Goal: Use online tool/utility

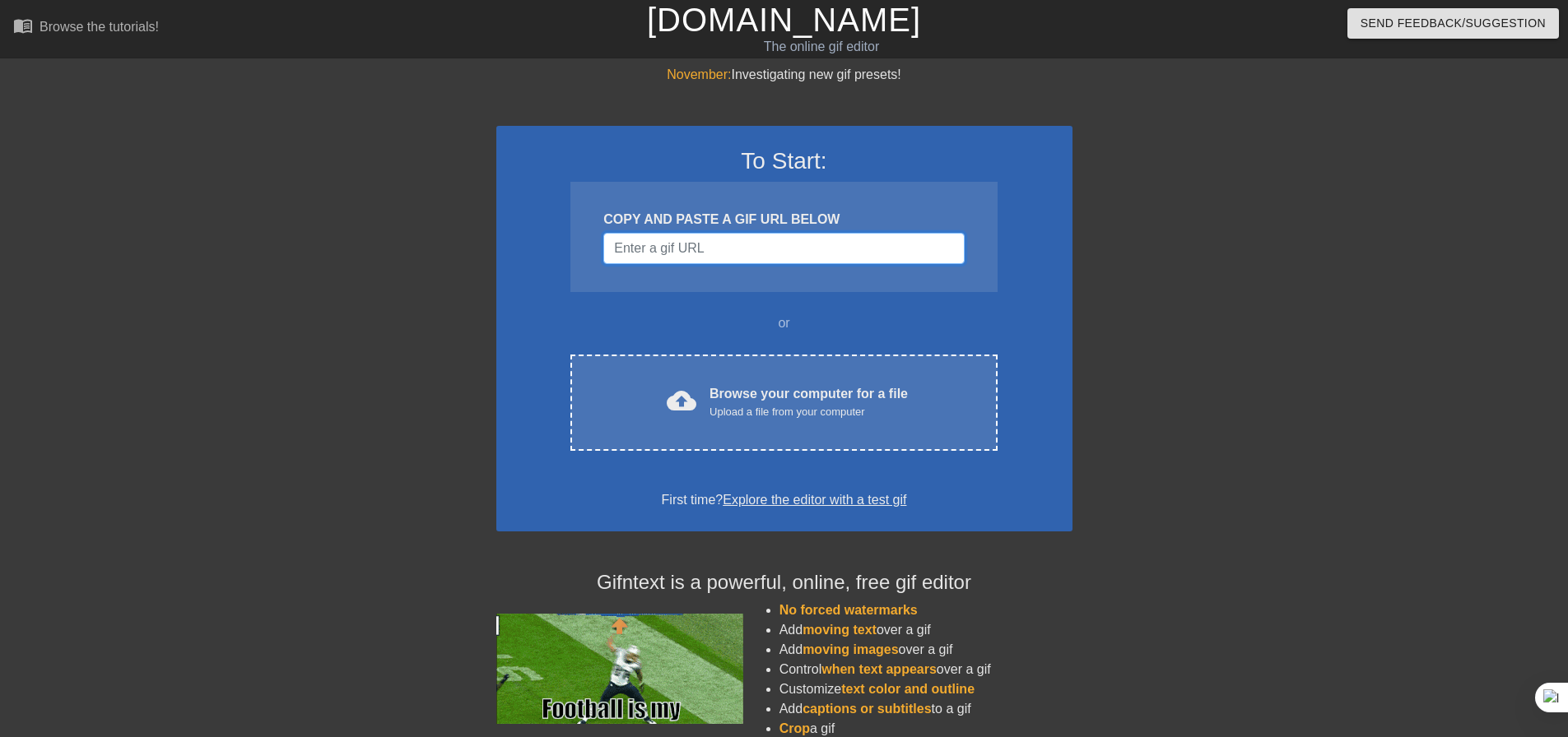
click at [848, 251] on input "Username" at bounding box center [784, 248] width 361 height 31
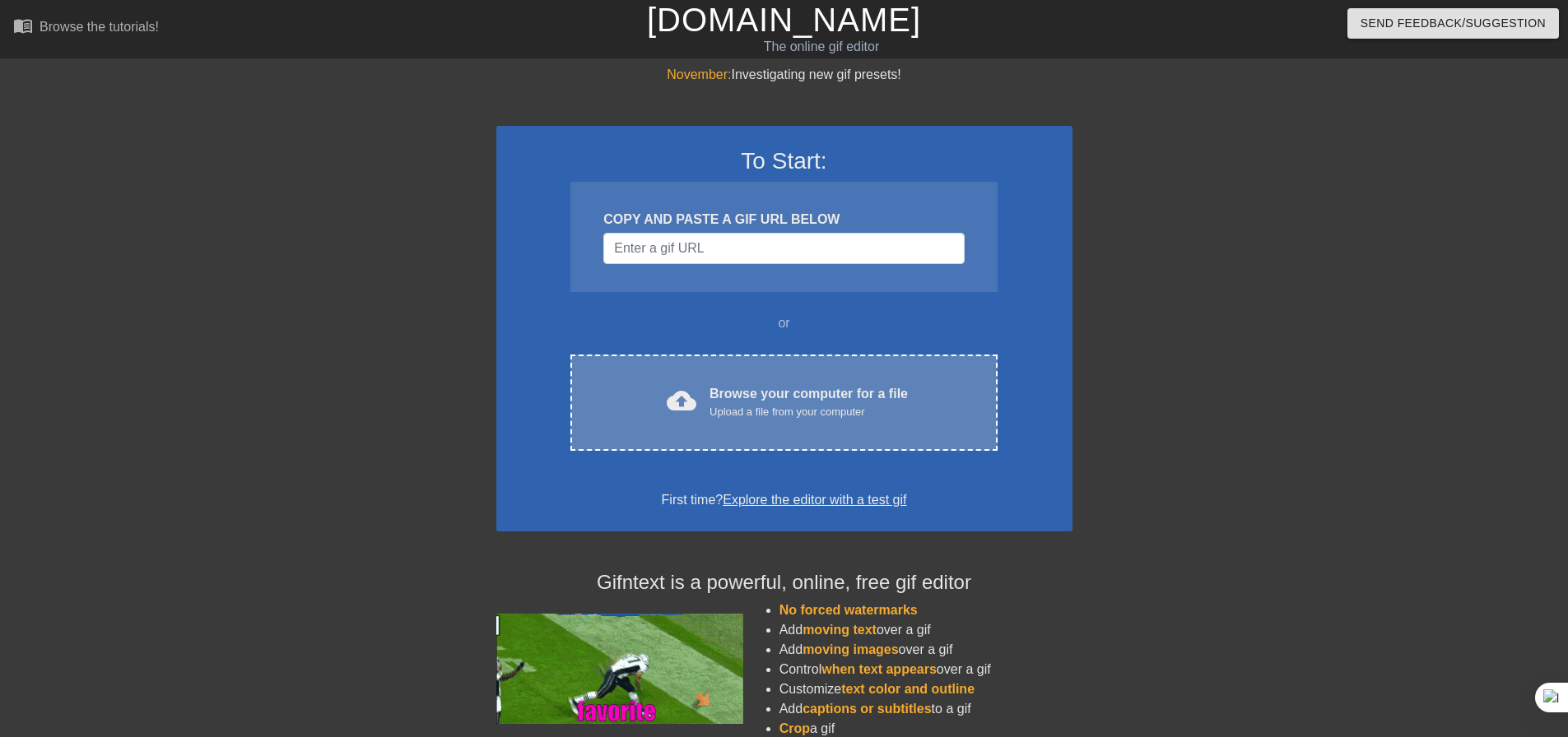
click at [844, 369] on div "cloud_upload Browse your computer for a file Upload a file from your computer C…" at bounding box center [784, 402] width 426 height 96
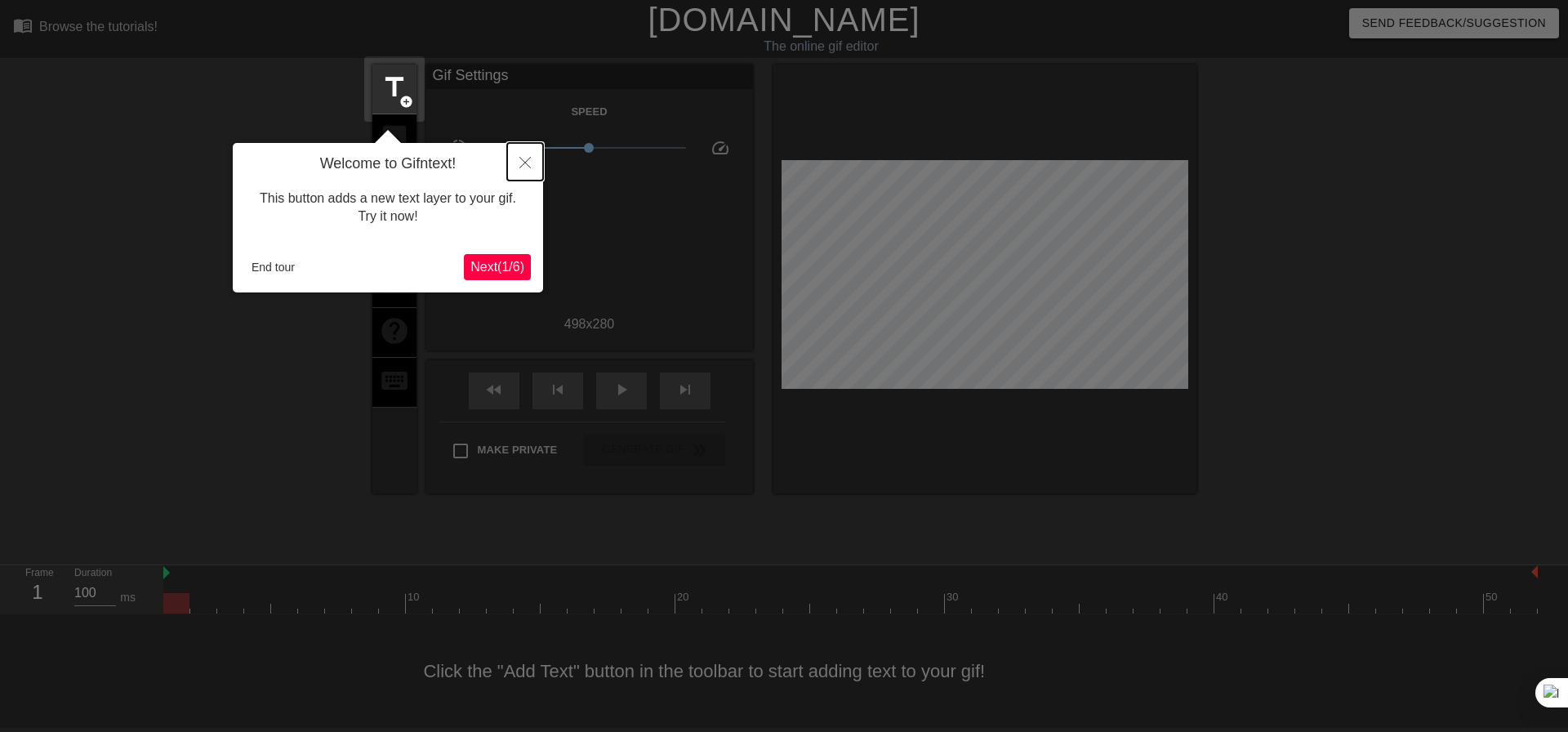
click at [525, 164] on icon "Close" at bounding box center [525, 163] width 12 height 12
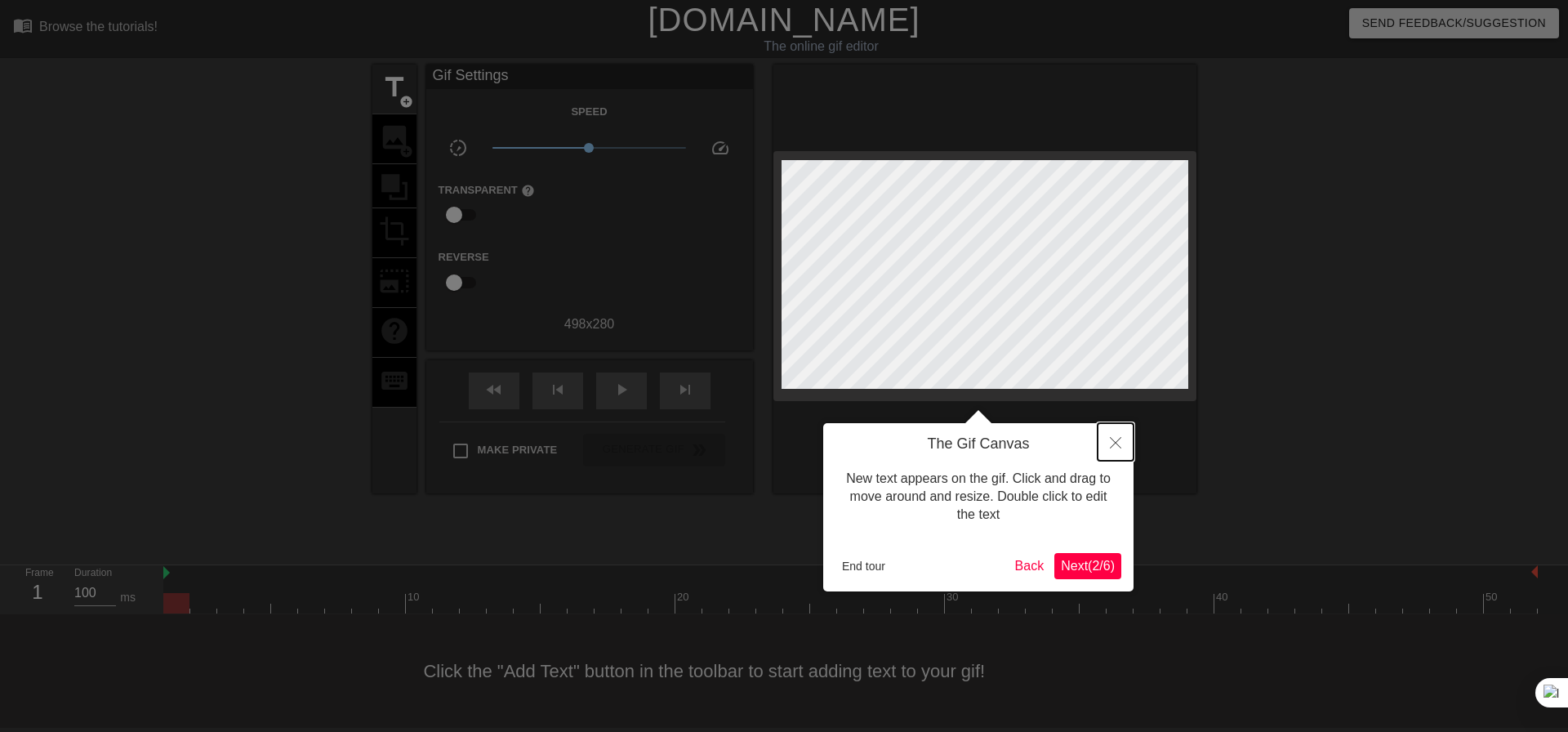
click at [1112, 441] on icon "Close" at bounding box center [1115, 442] width 12 height 12
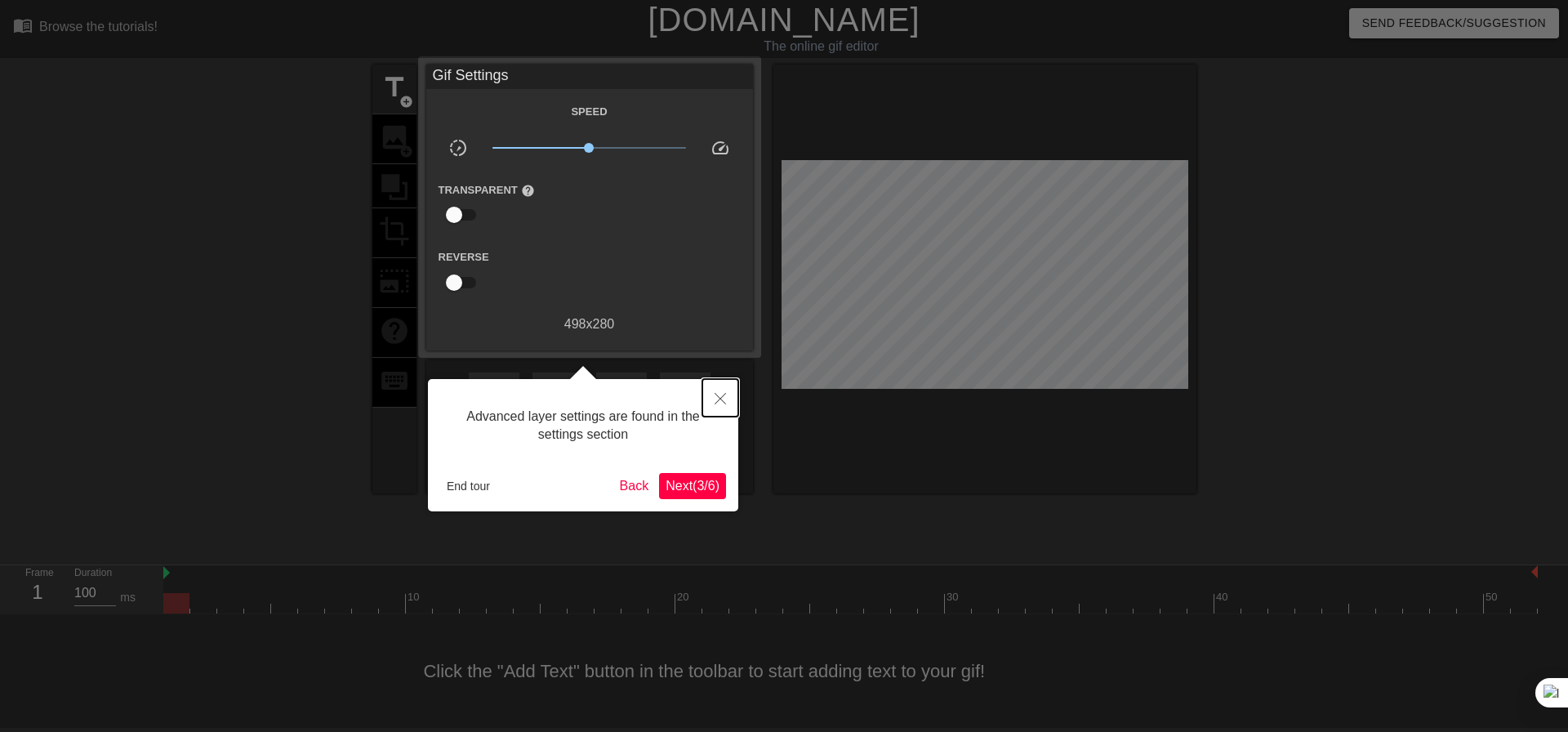
click at [723, 399] on icon "Close" at bounding box center [720, 399] width 12 height 12
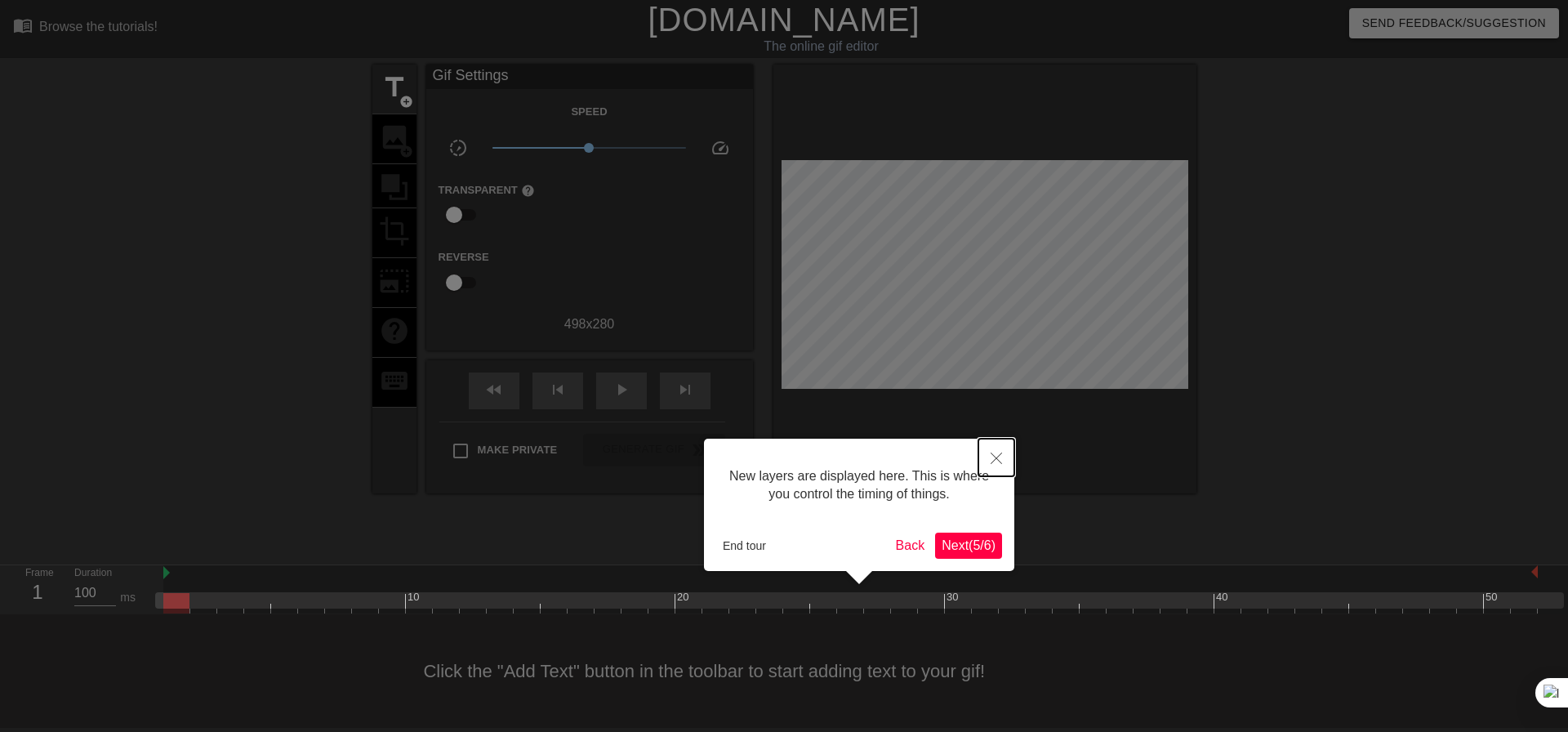
click at [1000, 453] on button "Close" at bounding box center [996, 457] width 36 height 38
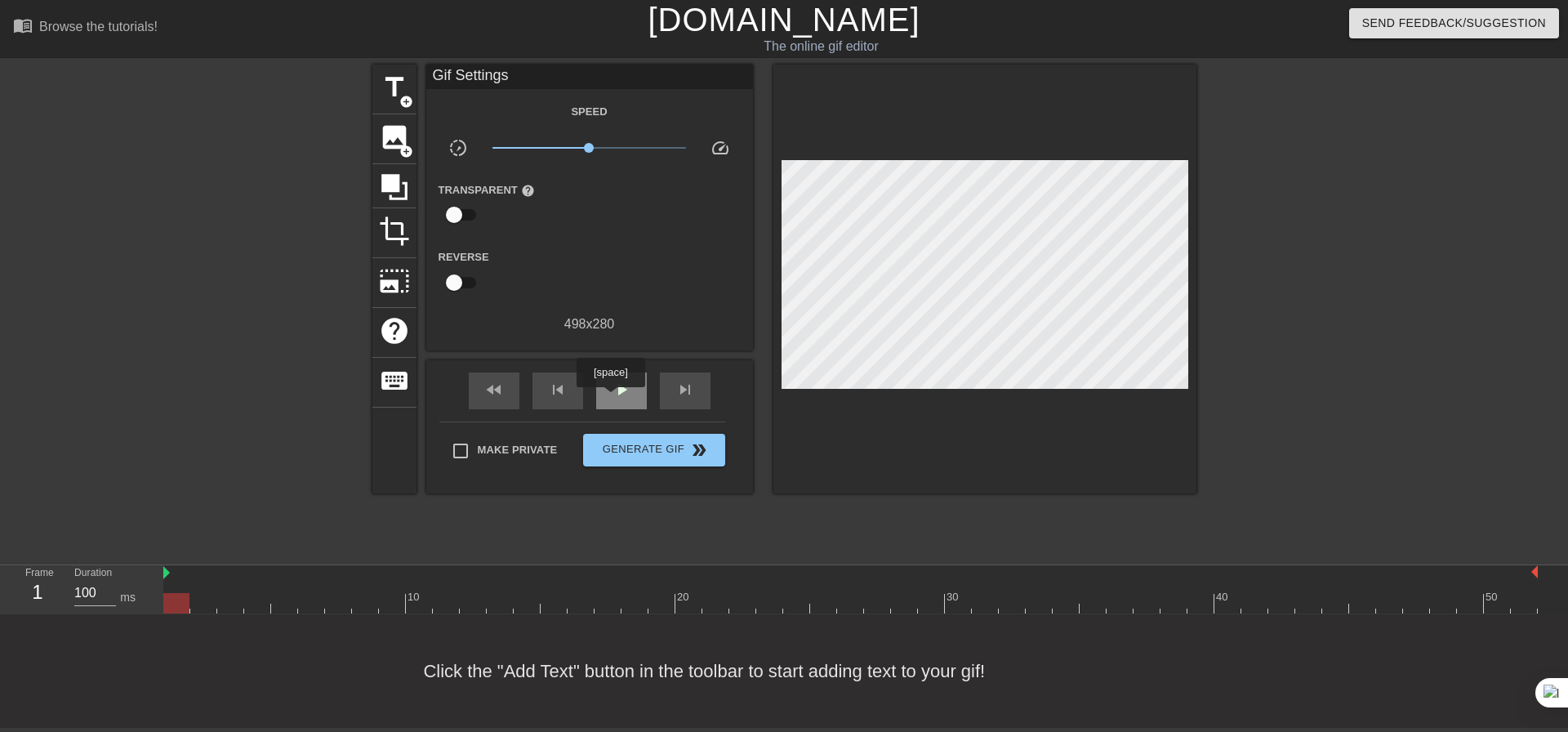
click at [610, 398] on div "play_arrow" at bounding box center [621, 391] width 51 height 37
click at [397, 90] on span "title" at bounding box center [394, 88] width 31 height 31
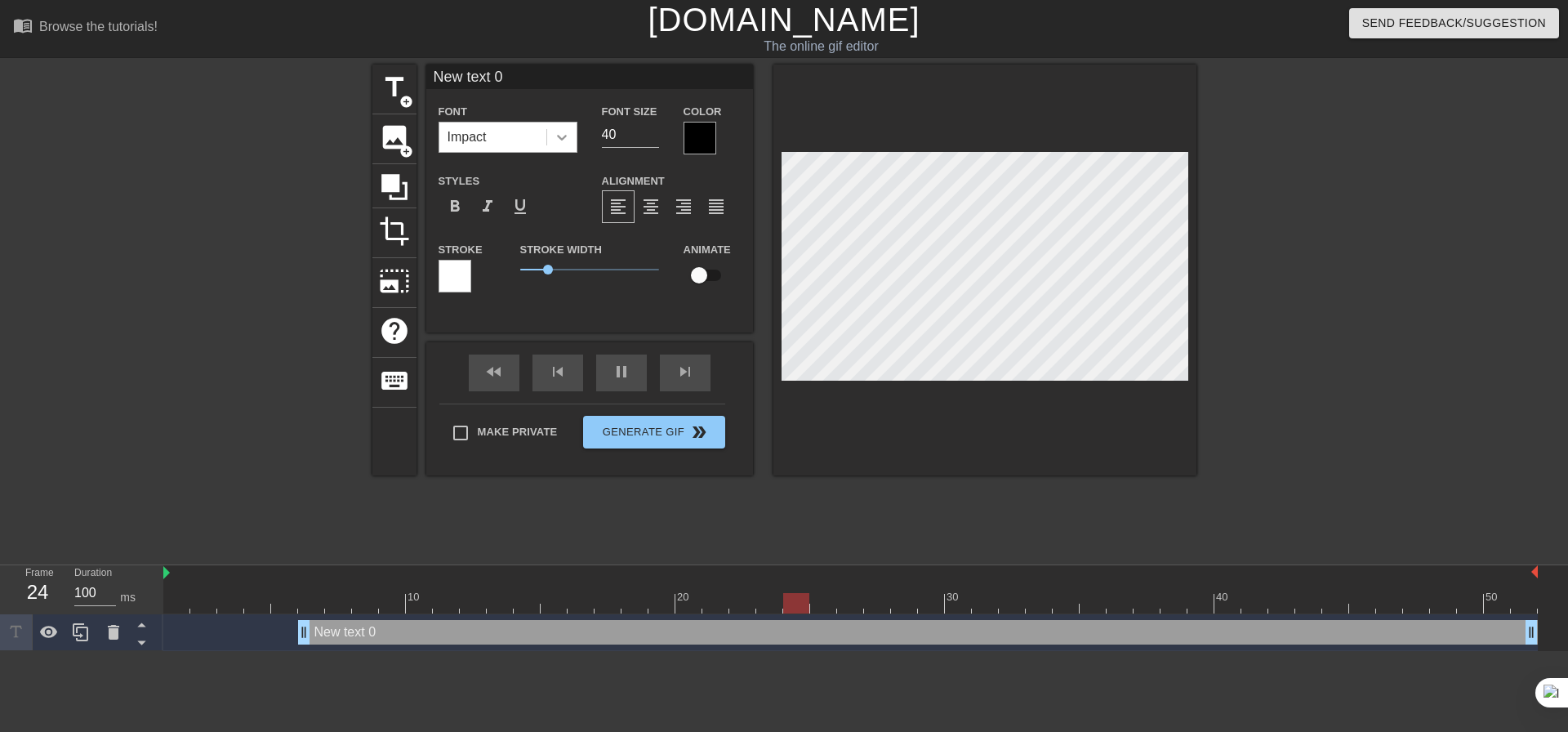
click at [556, 139] on icon at bounding box center [561, 137] width 16 height 16
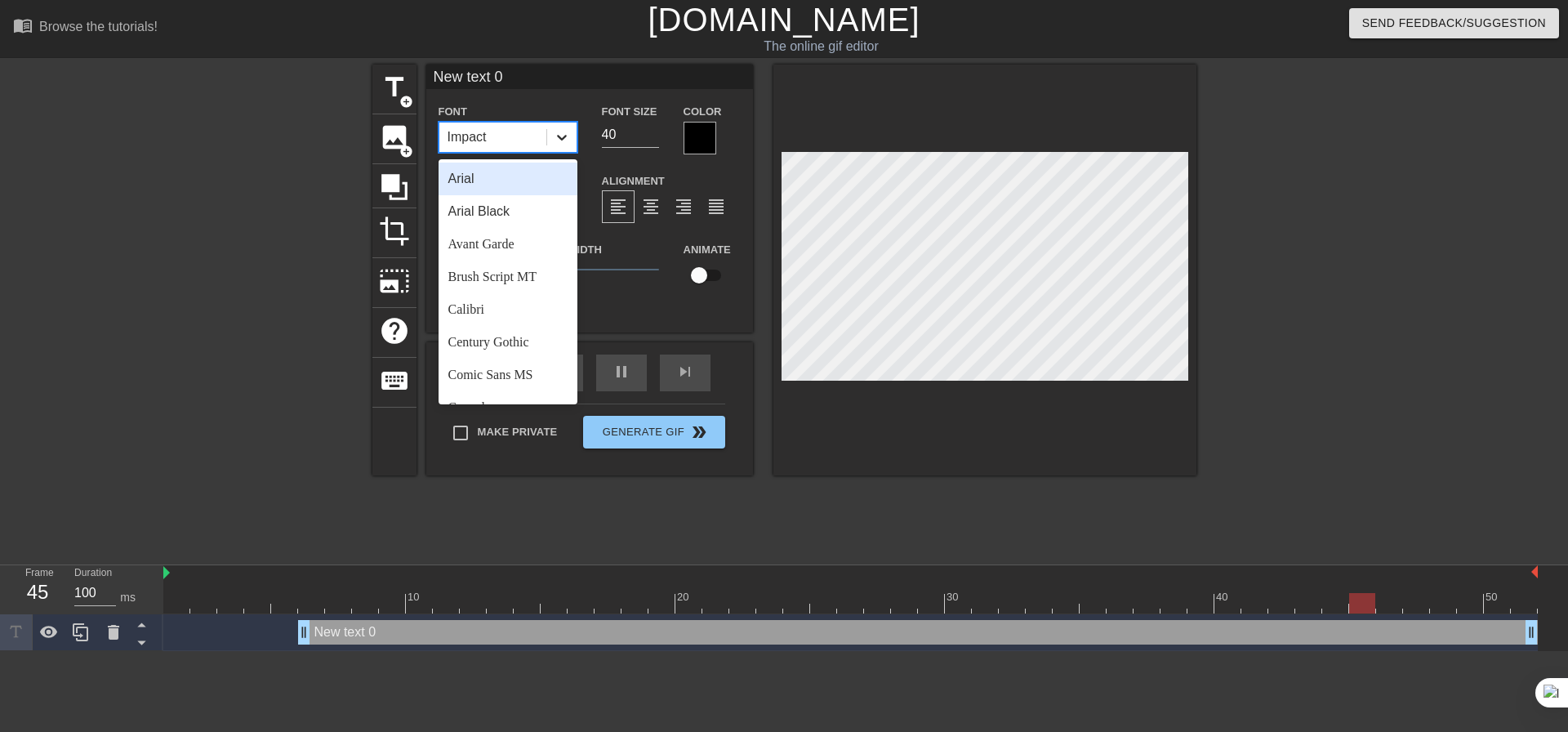
click at [556, 139] on icon at bounding box center [561, 137] width 16 height 16
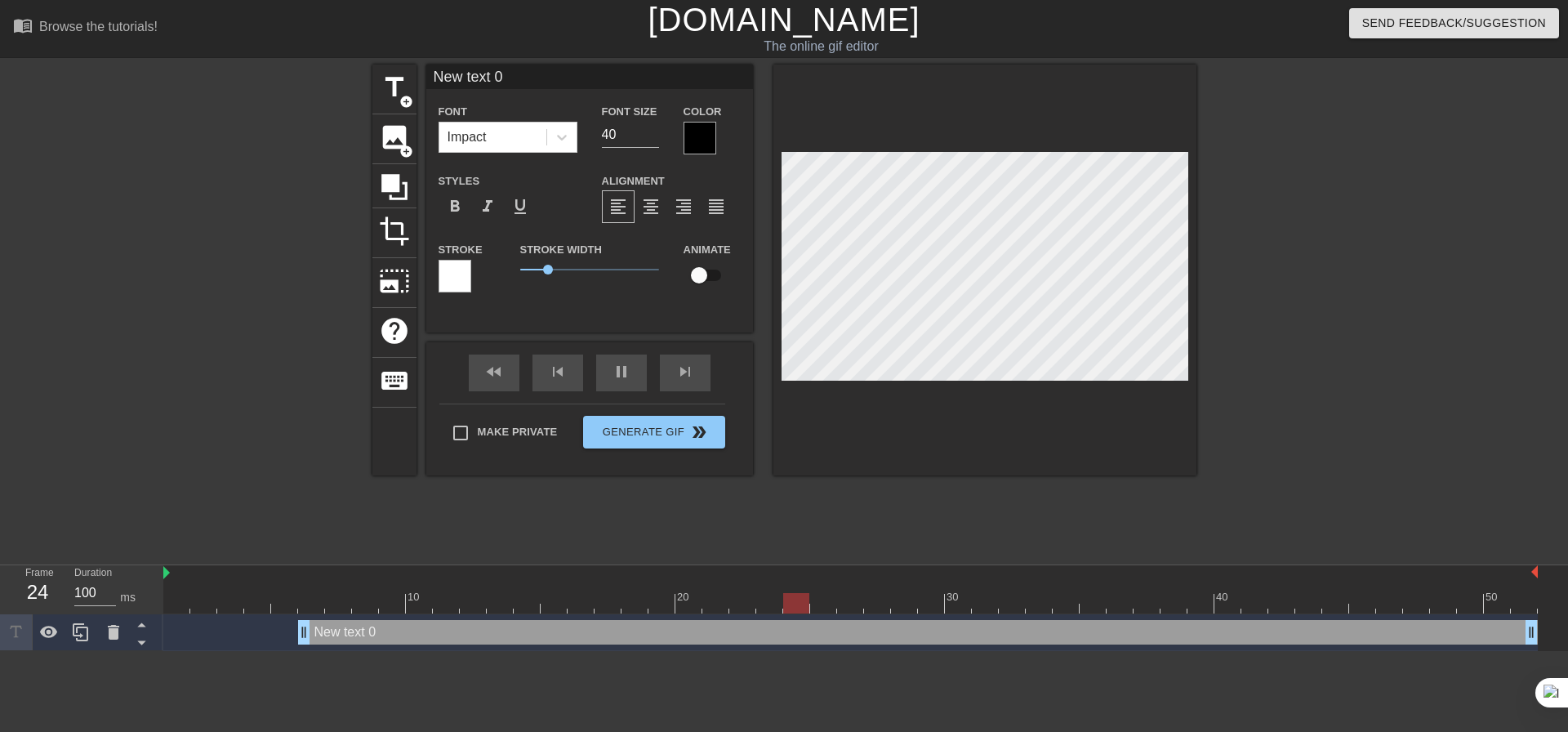
scroll to position [3, 4]
type input "H"
type textarea "H"
type input "HA"
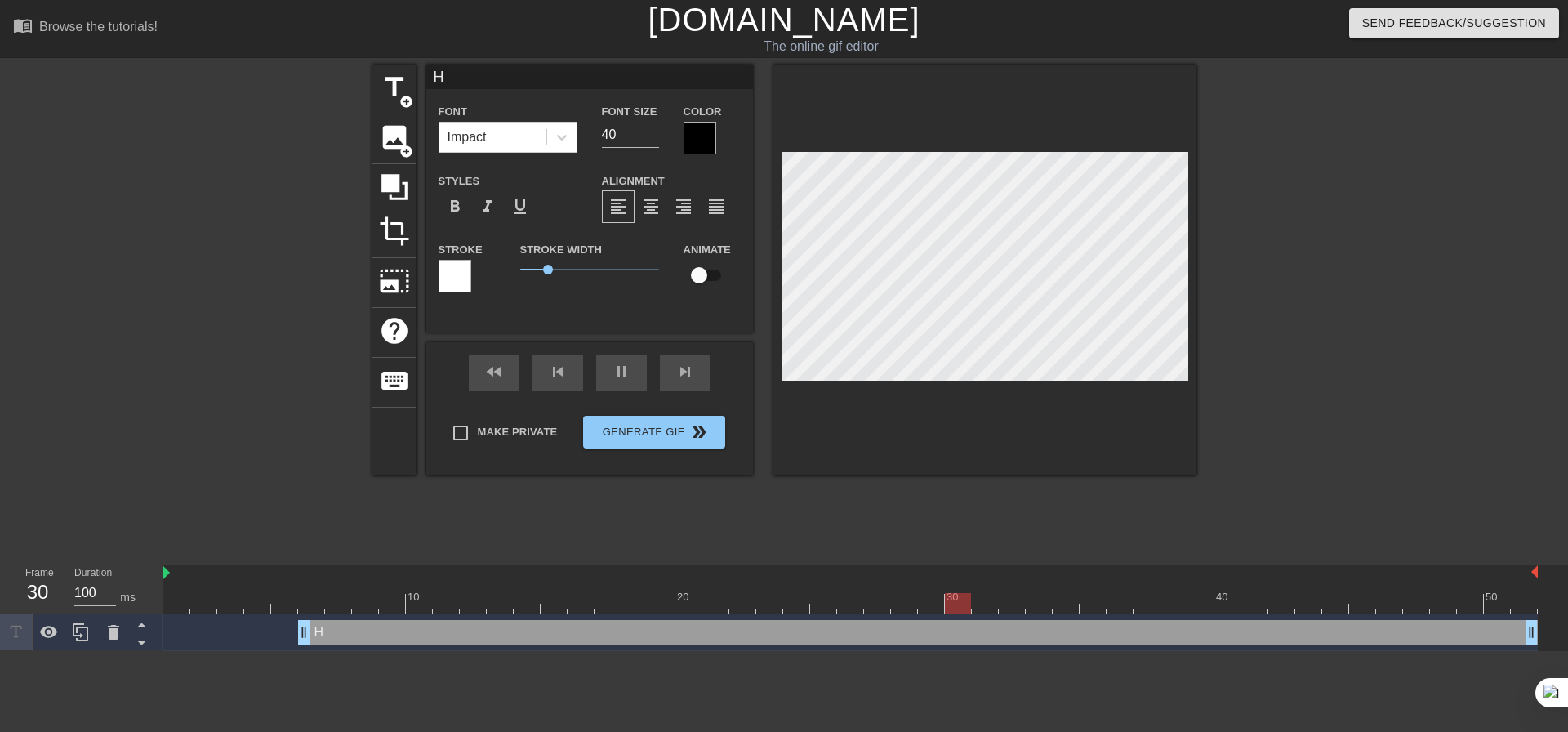
type textarea "HA"
type input "HAP"
type textarea "HAP"
type input "HAPP"
type textarea "HAPP"
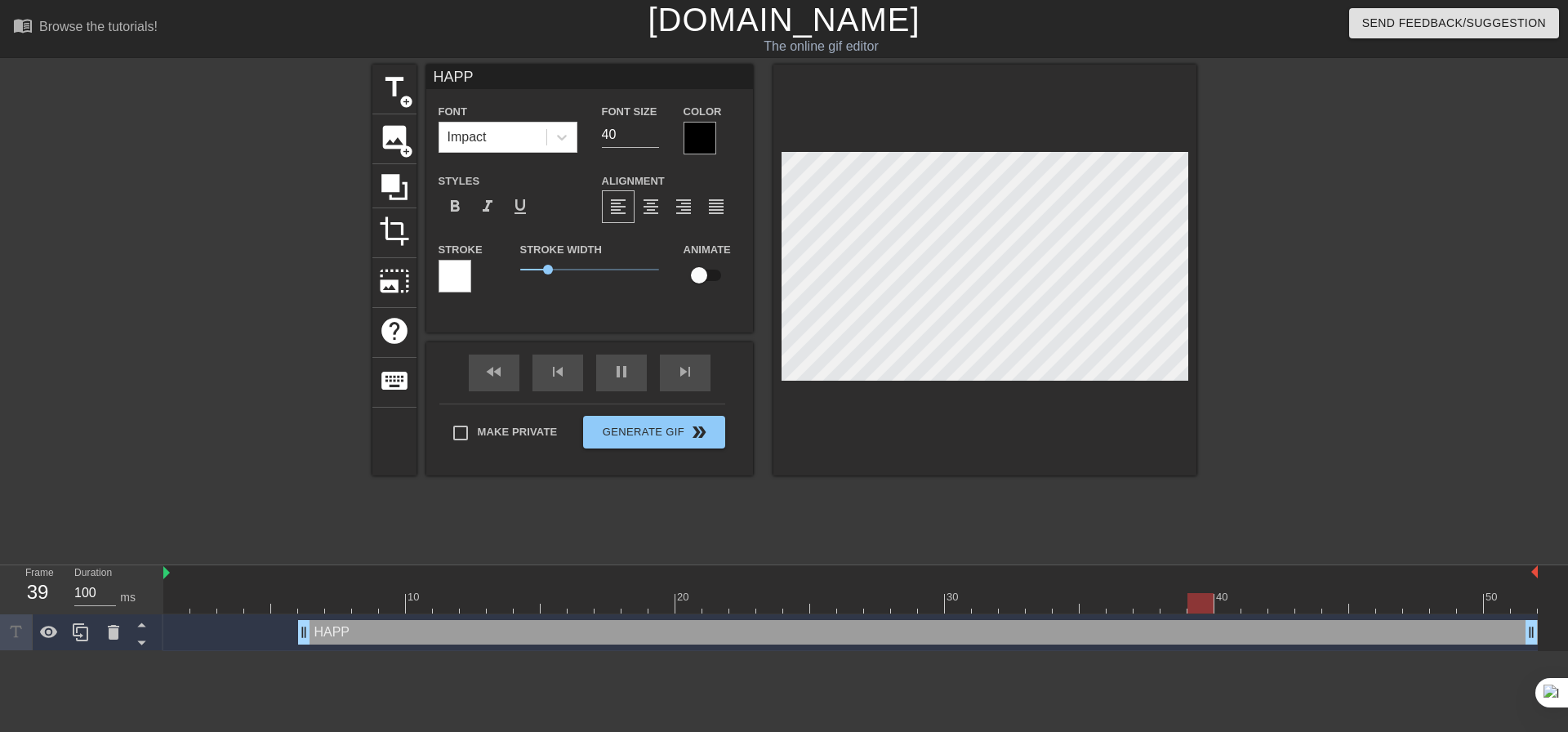
type input "HAPPY"
type textarea "HAPPY"
type input "HAPPY"
type textarea "HAPPY"
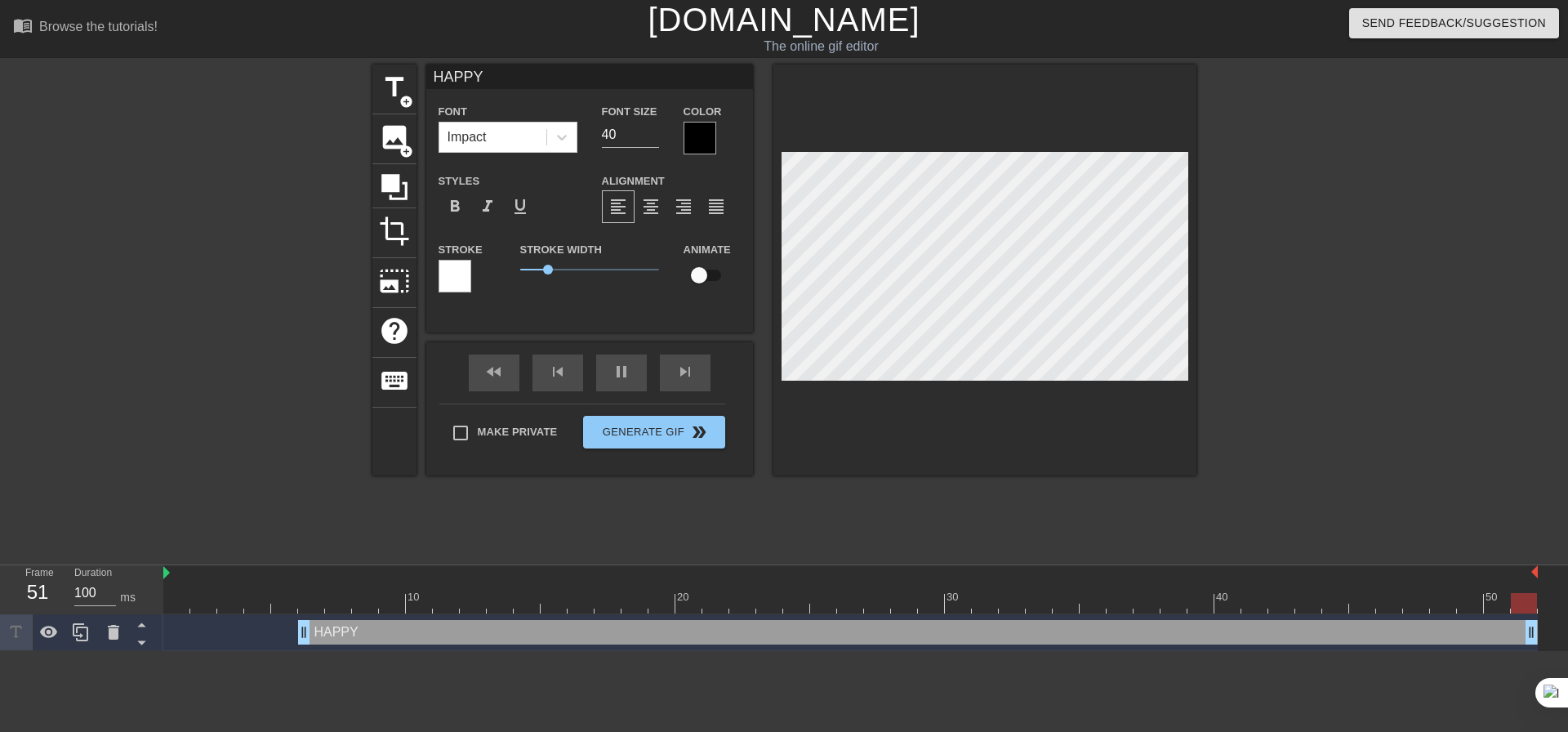
type input "HAPPY B"
type textarea "HAPPY B"
type input "HAPPY BI"
type textarea "HAPPY BI"
type input "HAPPY BIR"
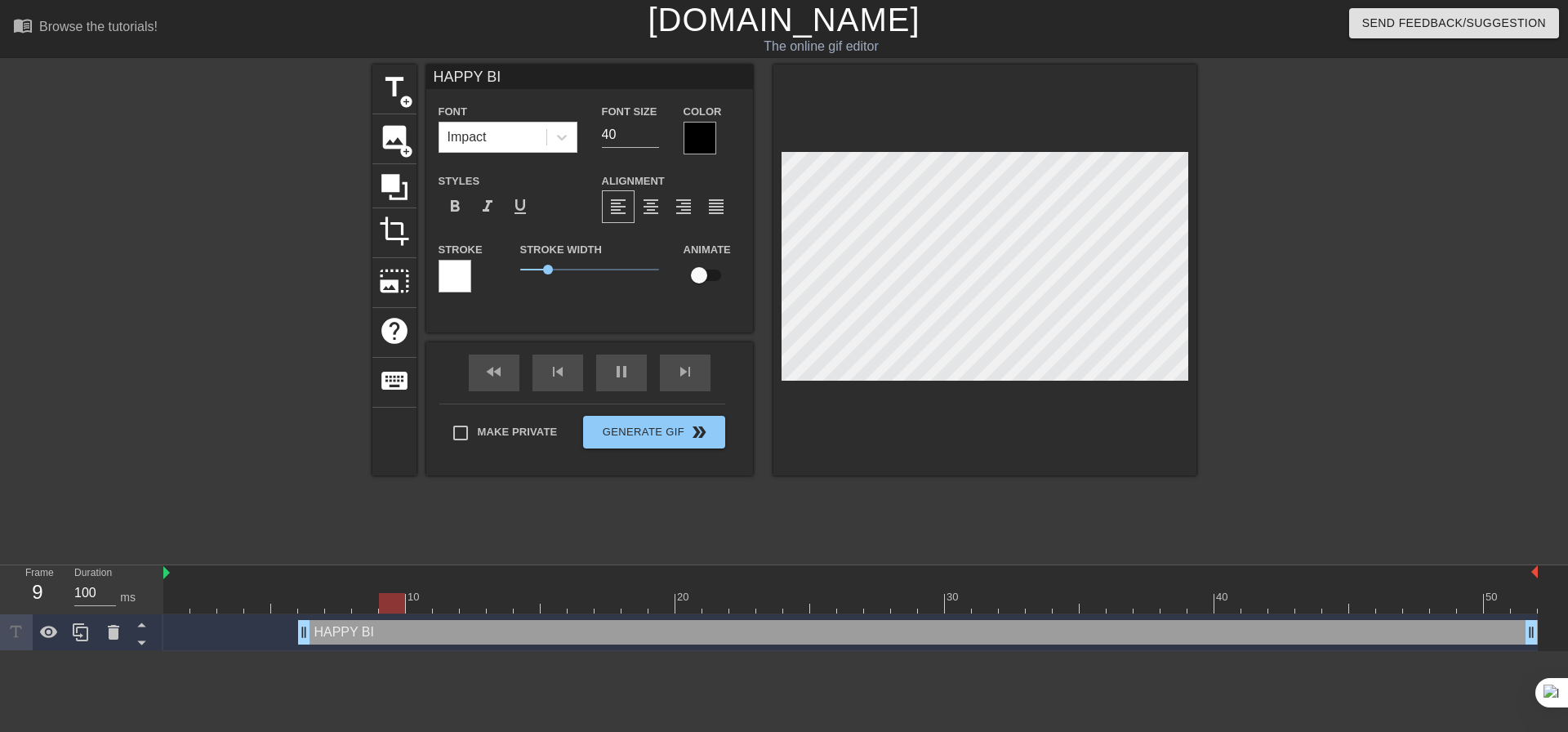
type textarea "HAPPY BIR"
type input "HAPPY BIRT"
type textarea "HAPPY BIRT"
type input "HAPPY BIRTH"
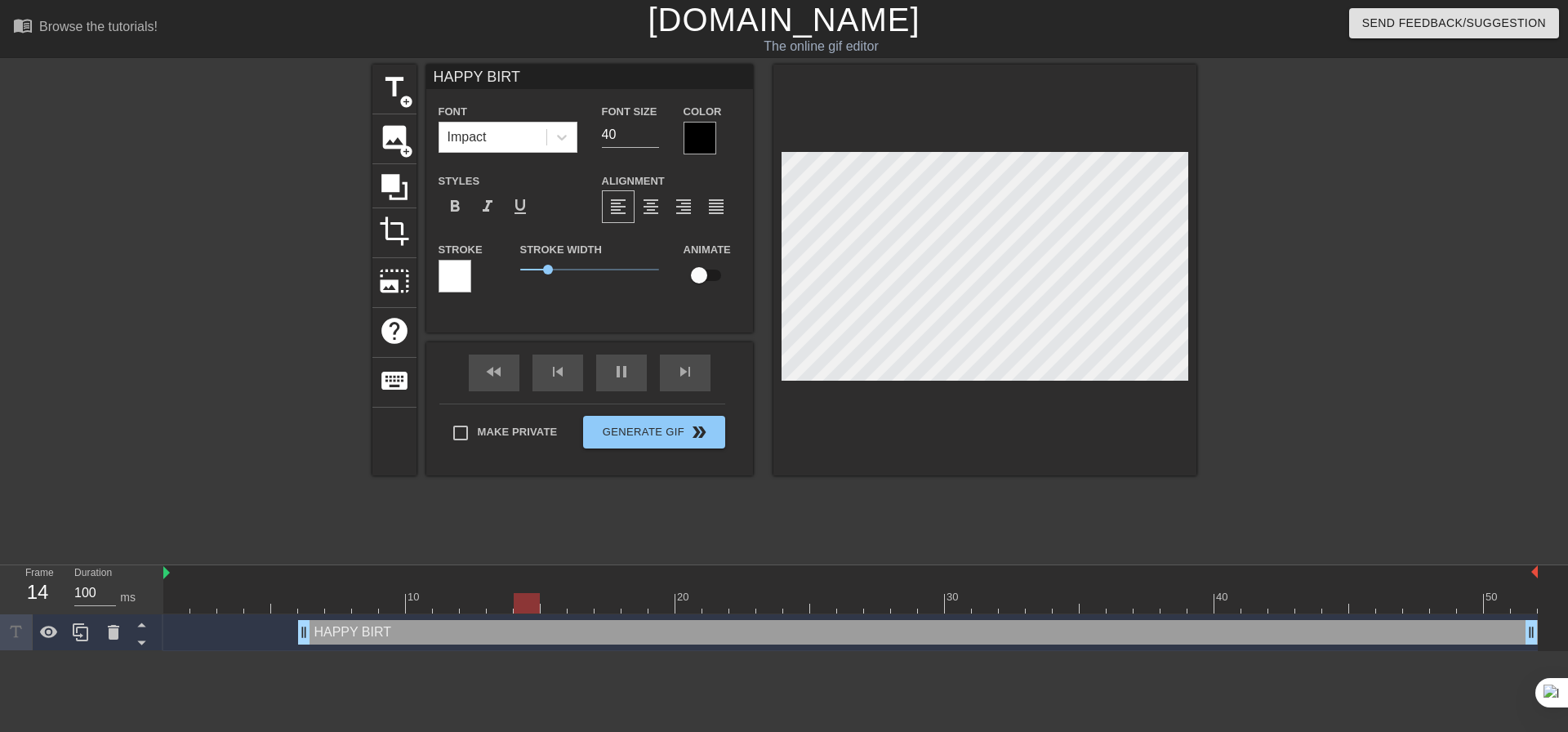
type textarea "HAPPY BIRTH"
type input "HAPPY BIRTHD"
type textarea "HAPPY BIRTHD"
type input "HAPPY BIRTHDA"
type textarea "HAPPY BIRTHDA"
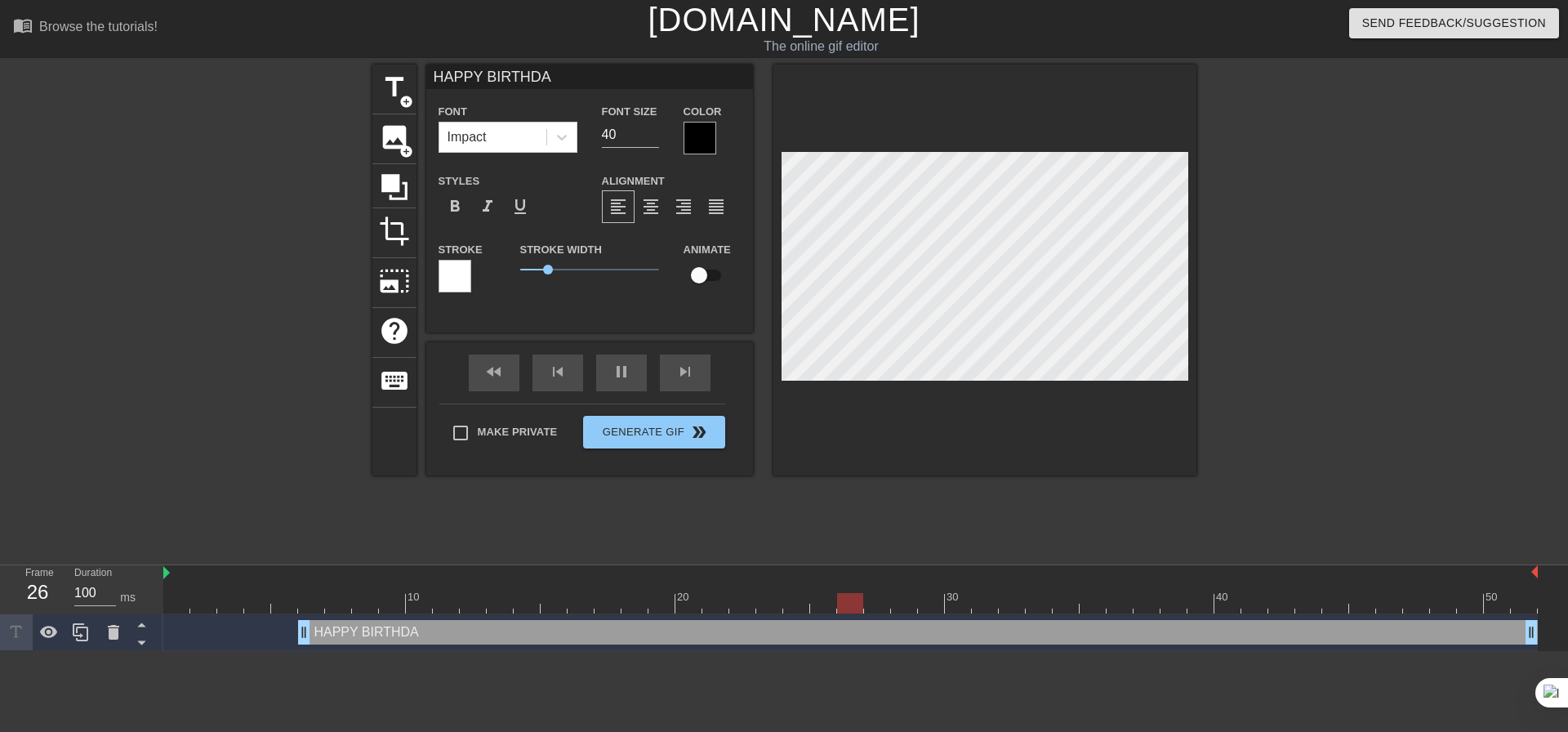
type input "HAPPY BIRTHDAY"
type textarea "HAPPY BIRTHDAY"
type input "HAPPY BIRTHDAY!"
type textarea "HAPPY BIRTHDAY!"
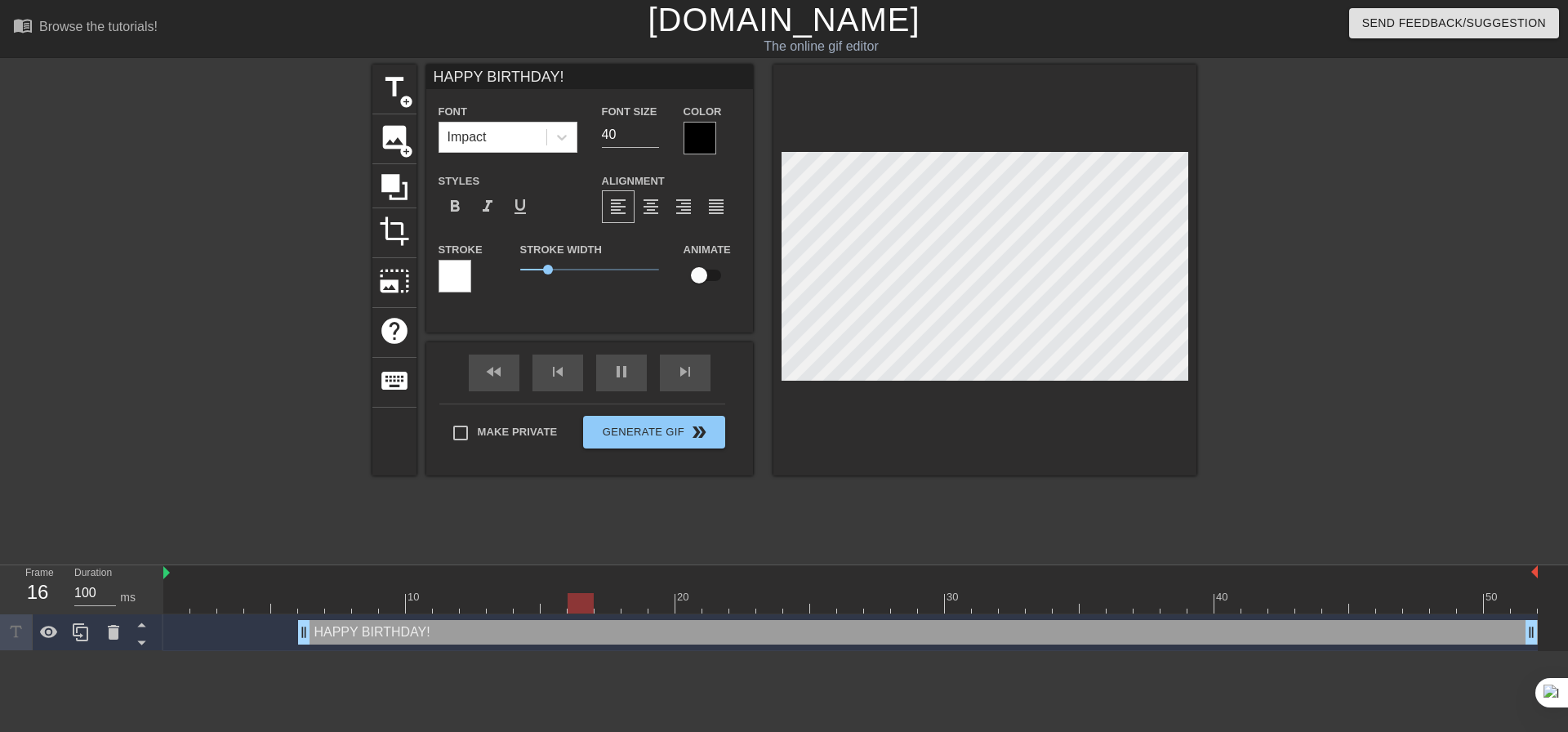
scroll to position [3, 3]
click at [705, 140] on div at bounding box center [700, 139] width 33 height 33
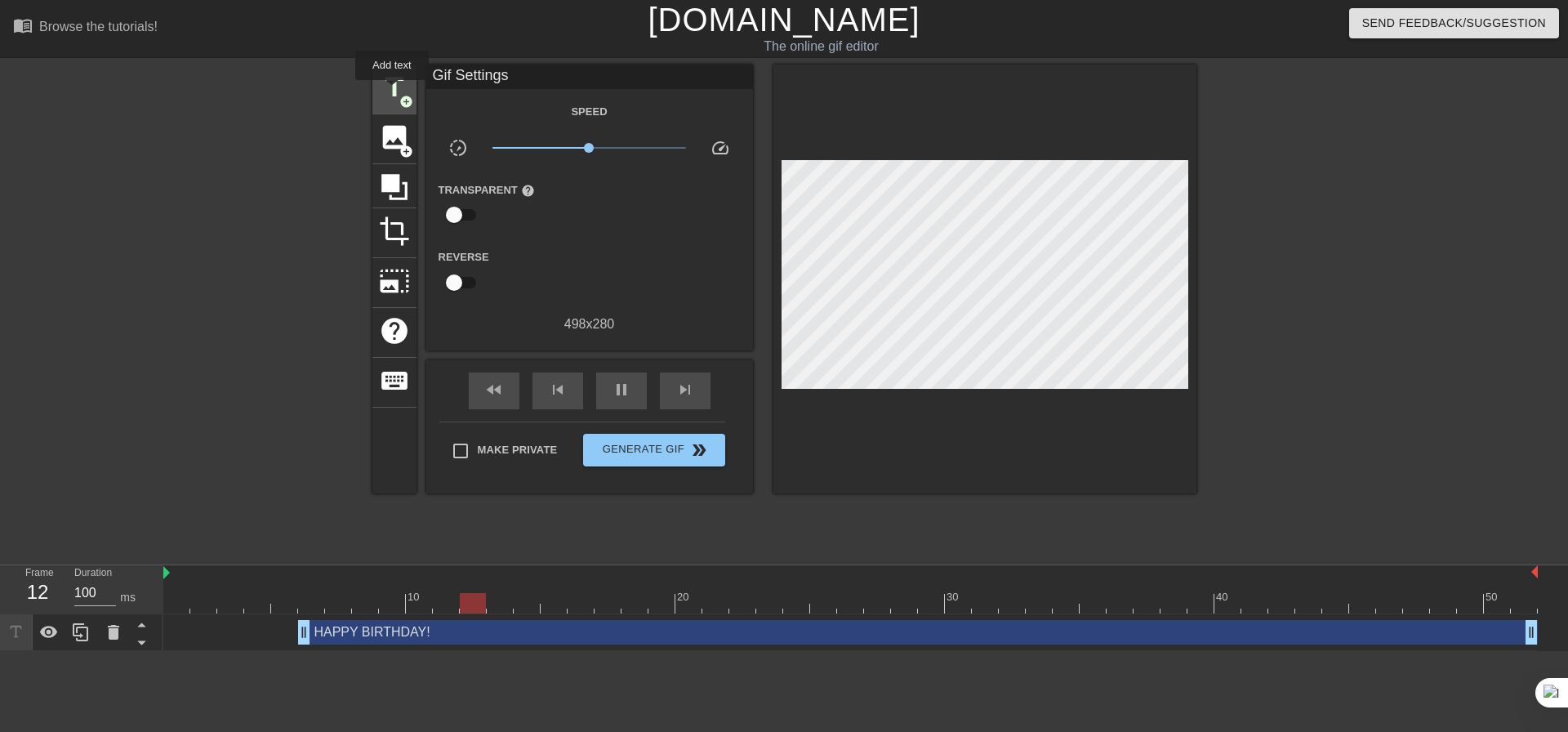
click at [392, 91] on span "title" at bounding box center [394, 88] width 31 height 31
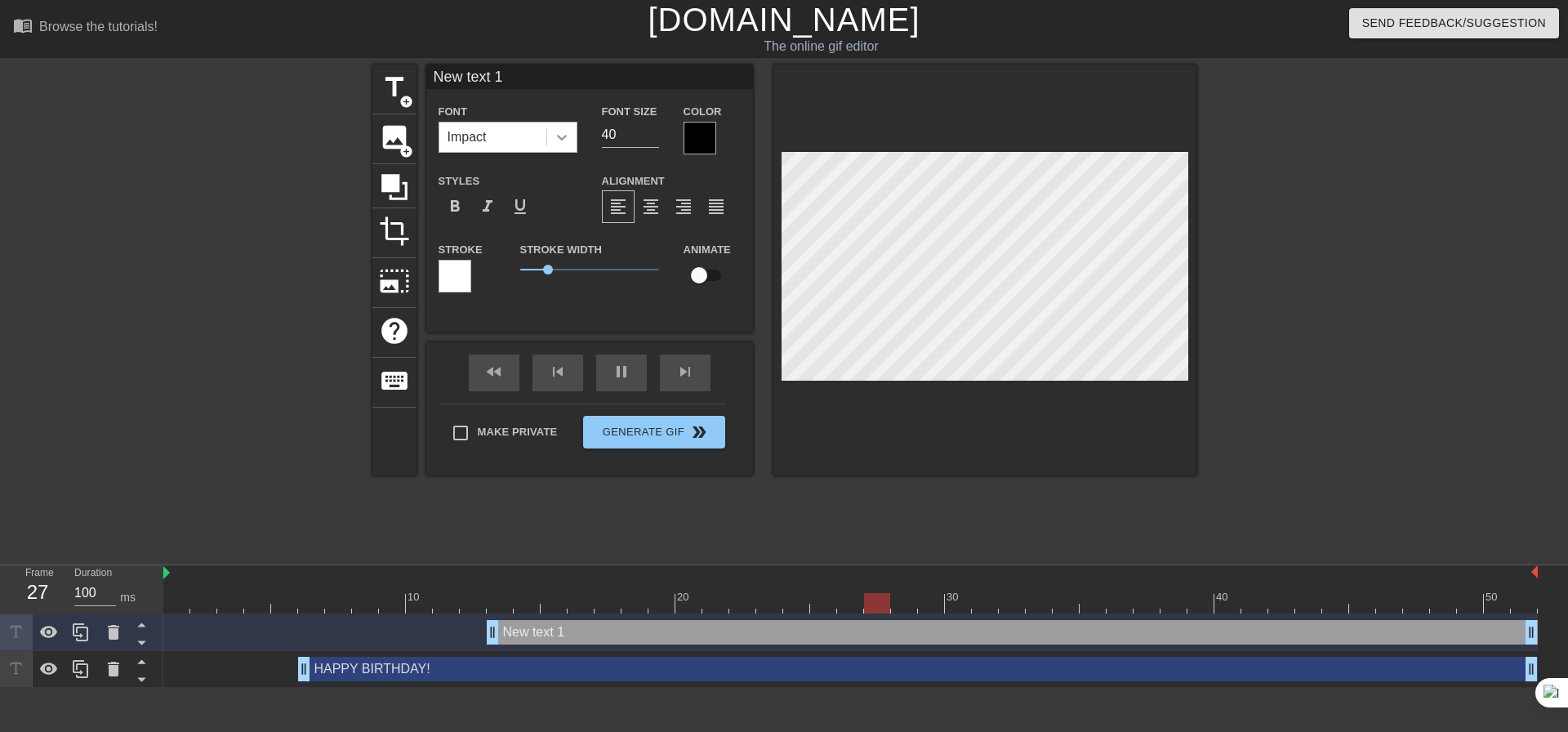
click at [566, 140] on icon at bounding box center [561, 137] width 16 height 16
click at [702, 135] on div at bounding box center [700, 139] width 33 height 33
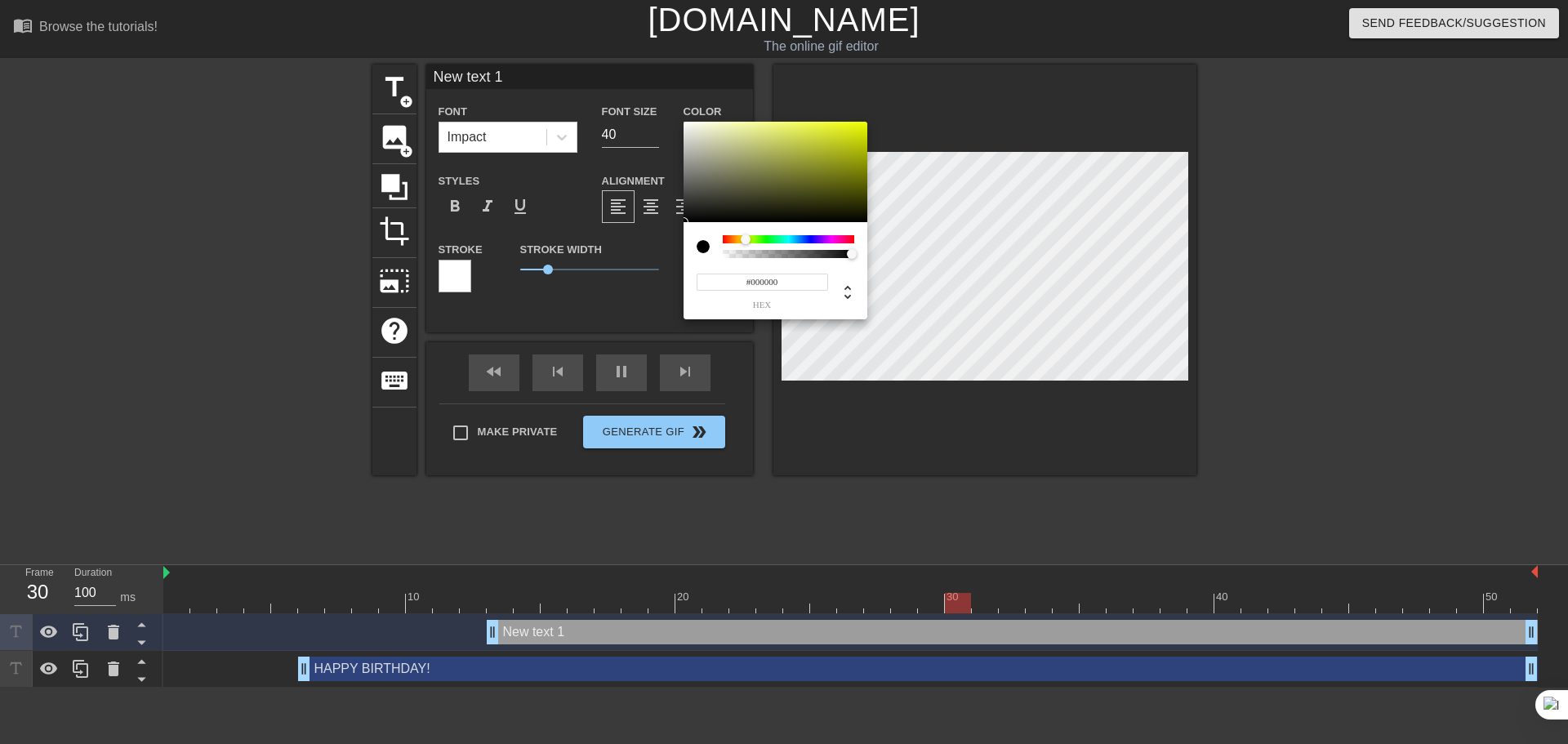
drag, startPoint x: 725, startPoint y: 238, endPoint x: 746, endPoint y: 241, distance: 21.2
click at [746, 241] on div at bounding box center [745, 239] width 10 height 10
click at [863, 128] on div at bounding box center [775, 172] width 184 height 101
type input "#EBFC04"
click at [864, 122] on div at bounding box center [864, 122] width 10 height 10
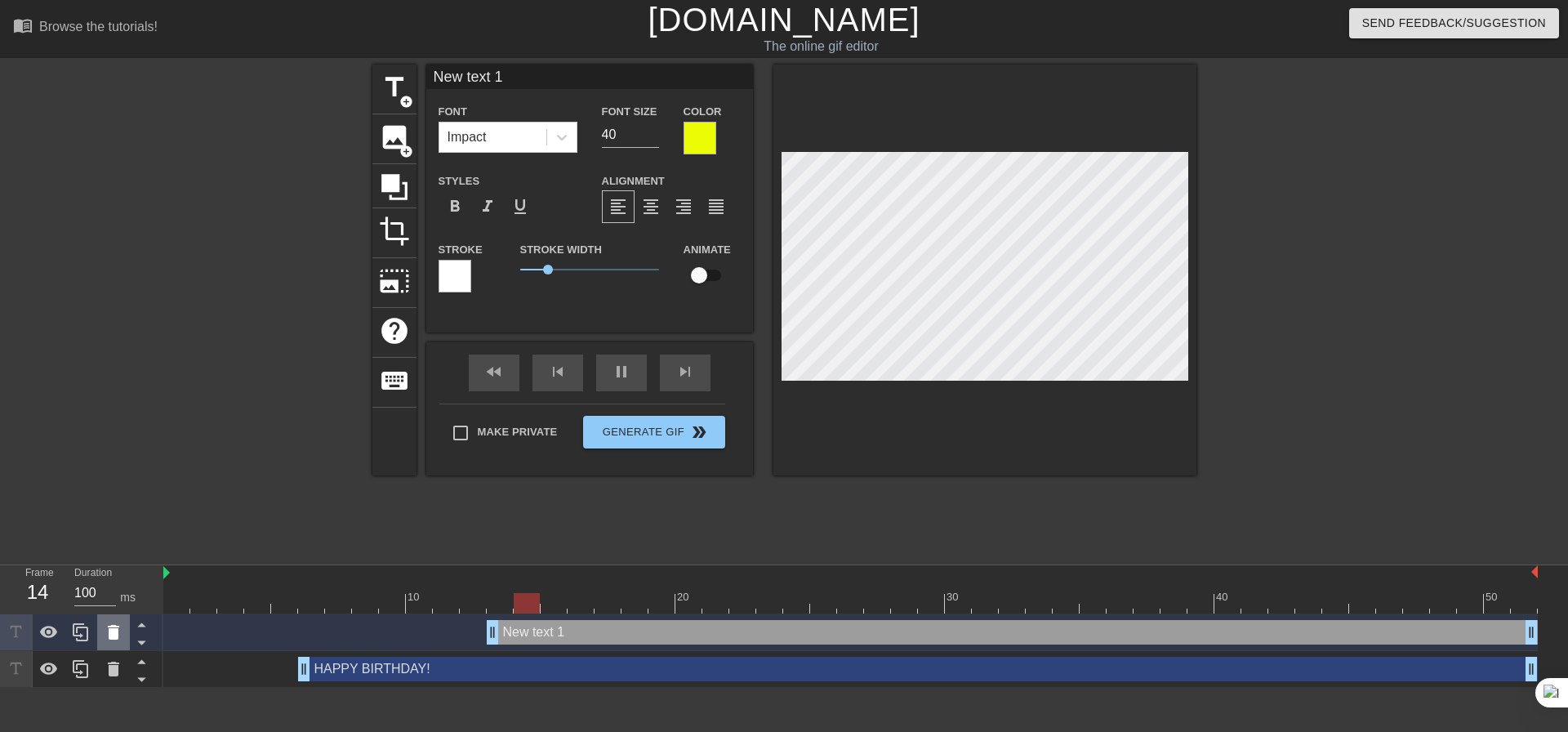
click at [115, 631] on icon at bounding box center [113, 632] width 12 height 14
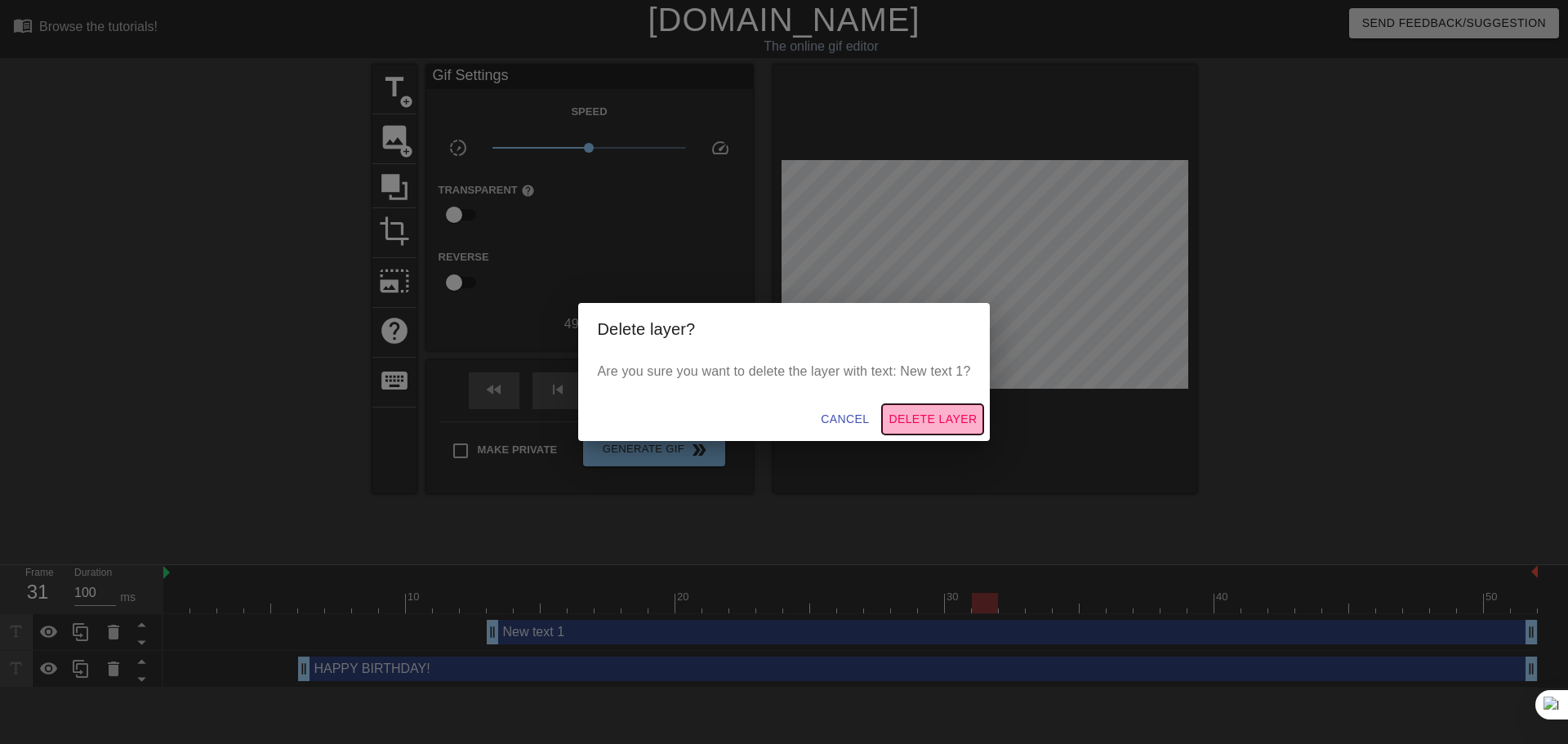
click at [959, 416] on span "Delete Layer" at bounding box center [933, 419] width 88 height 20
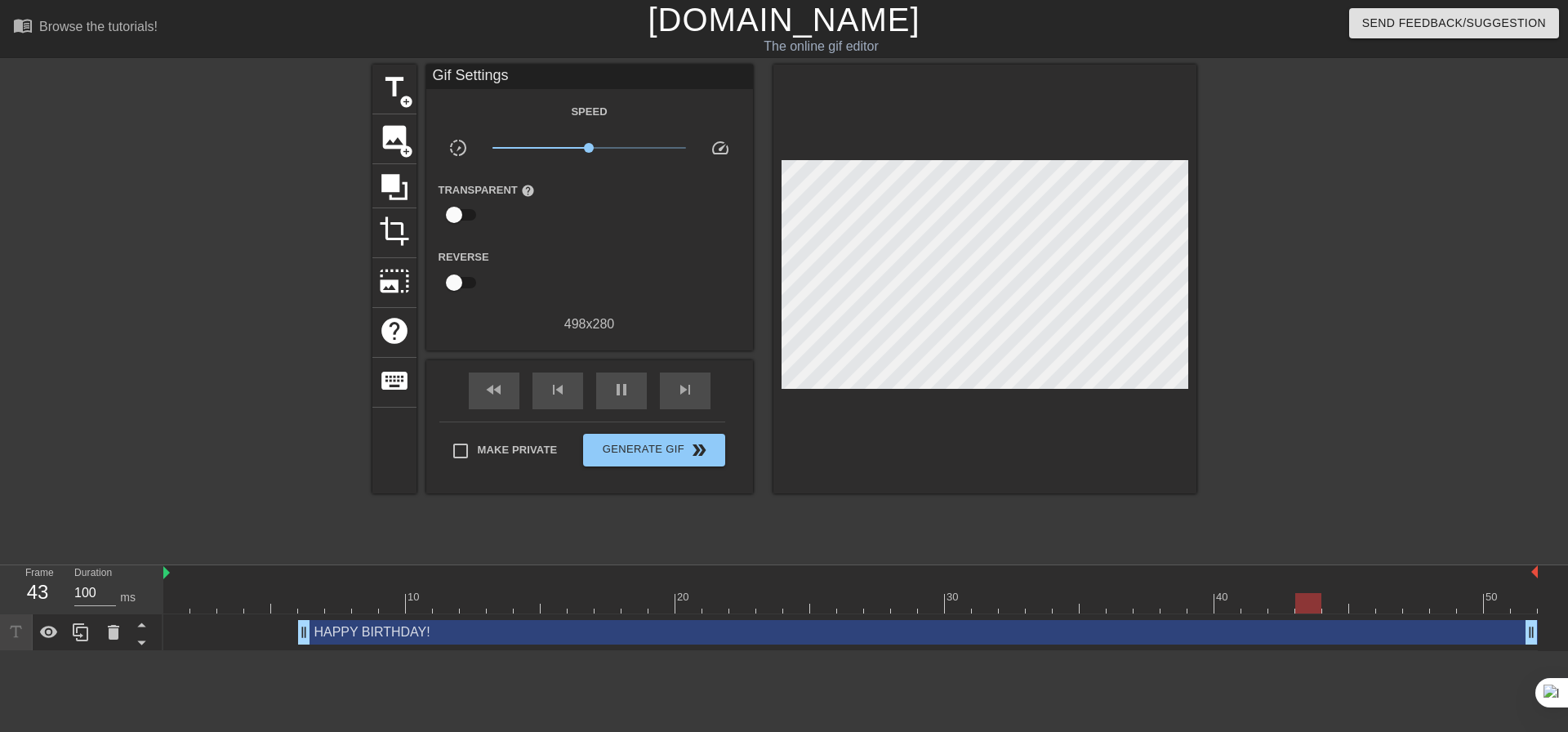
click at [370, 634] on div "HAPPY BIRTHDAY! drag_handle drag_handle" at bounding box center [917, 632] width 1239 height 24
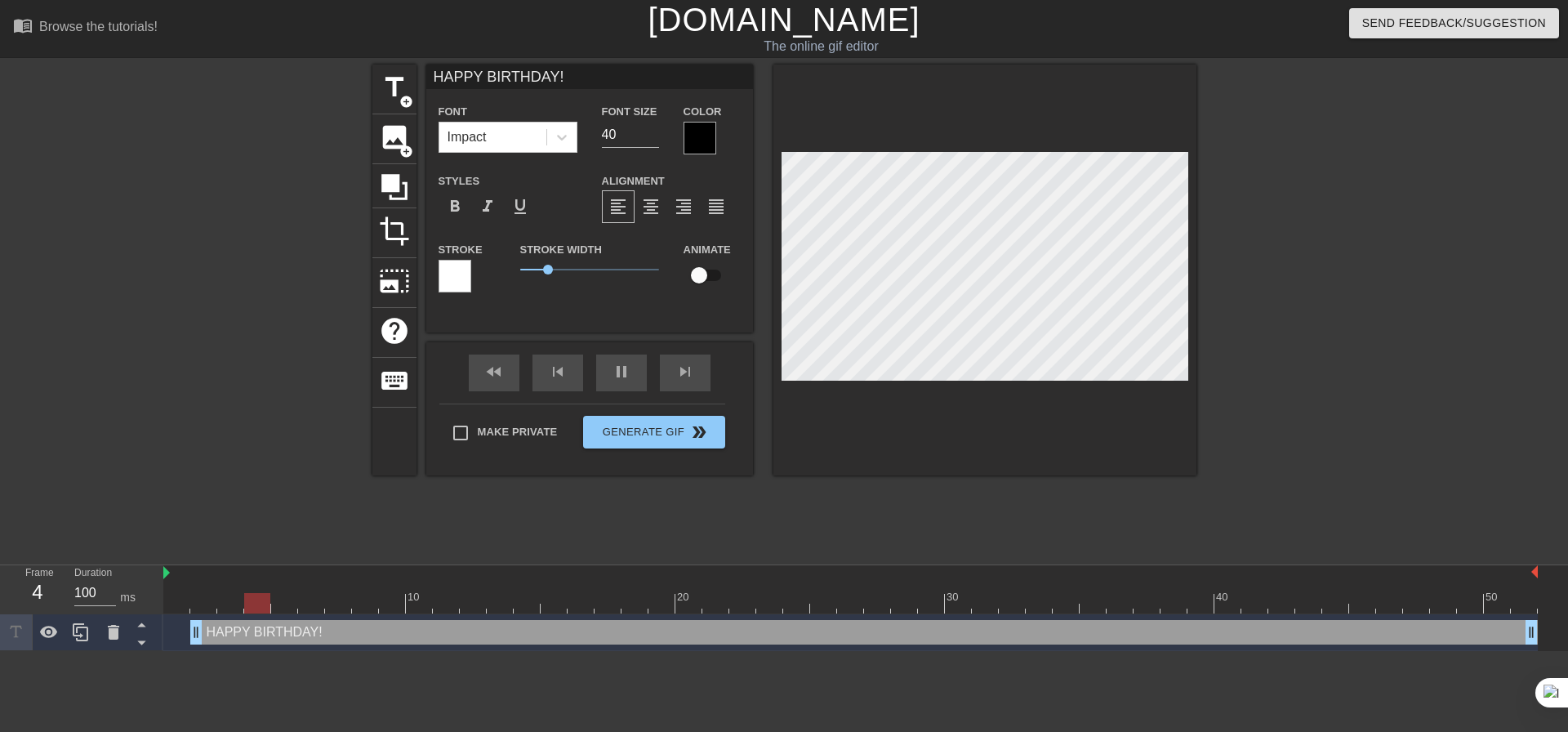
drag, startPoint x: 302, startPoint y: 635, endPoint x: 193, endPoint y: 626, distance: 109.4
click at [246, 634] on div "HAPPY BIRTHDAY! drag_handle drag_handle" at bounding box center [864, 632] width 1348 height 24
drag, startPoint x: 192, startPoint y: 635, endPoint x: 159, endPoint y: 632, distance: 33.1
click at [159, 632] on div "Frame 1 Duration 100 ms 10 20 30 40 50 HAPPY BIRTHDAY! drag_handle drag_handle" at bounding box center [784, 608] width 1568 height 86
click at [465, 278] on div at bounding box center [455, 276] width 33 height 33
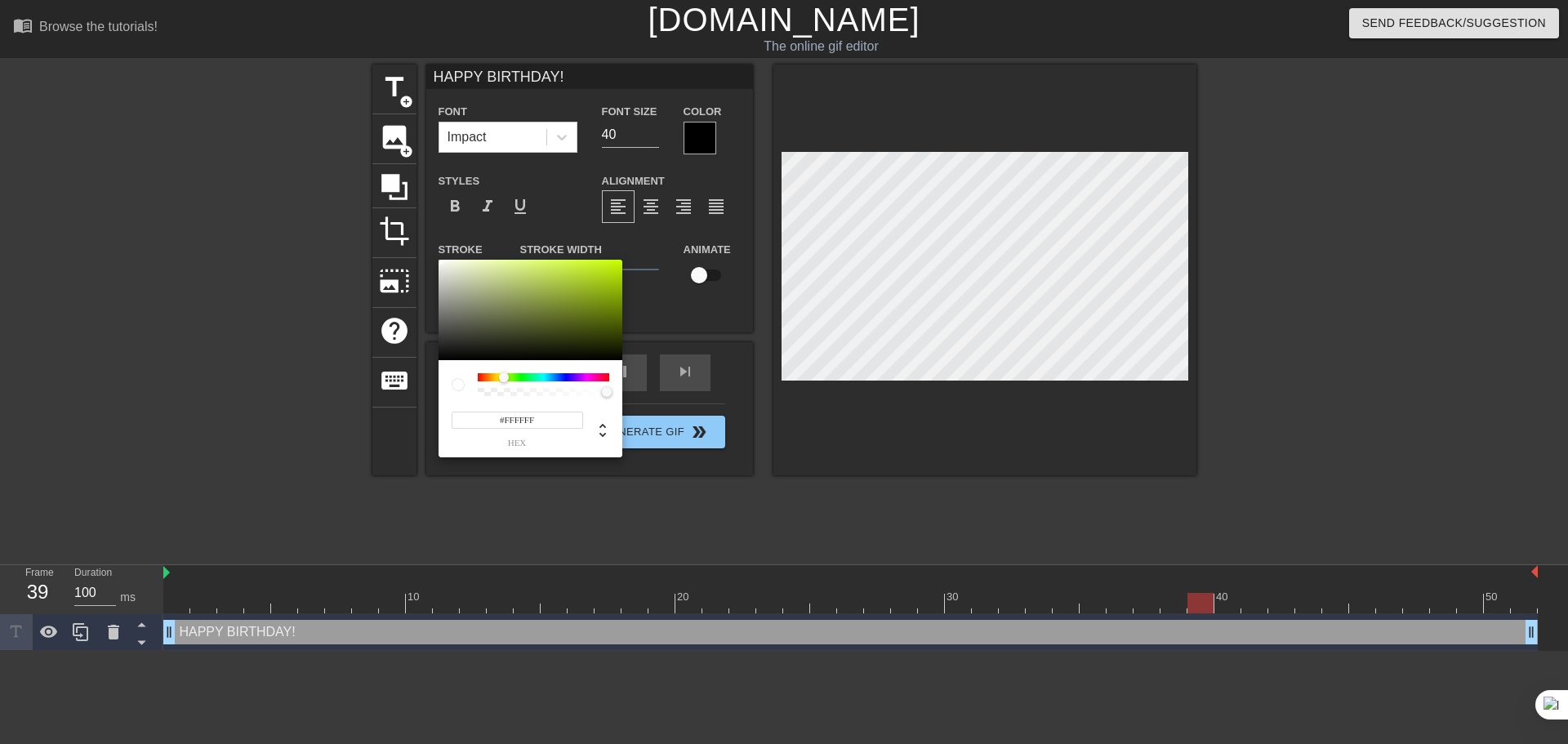
drag, startPoint x: 478, startPoint y: 377, endPoint x: 504, endPoint y: 376, distance: 26.0
click at [504, 376] on div at bounding box center [504, 377] width 10 height 10
click at [501, 373] on div at bounding box center [501, 377] width 10 height 10
click at [612, 260] on div at bounding box center [530, 310] width 184 height 101
type input "#EBFA06"
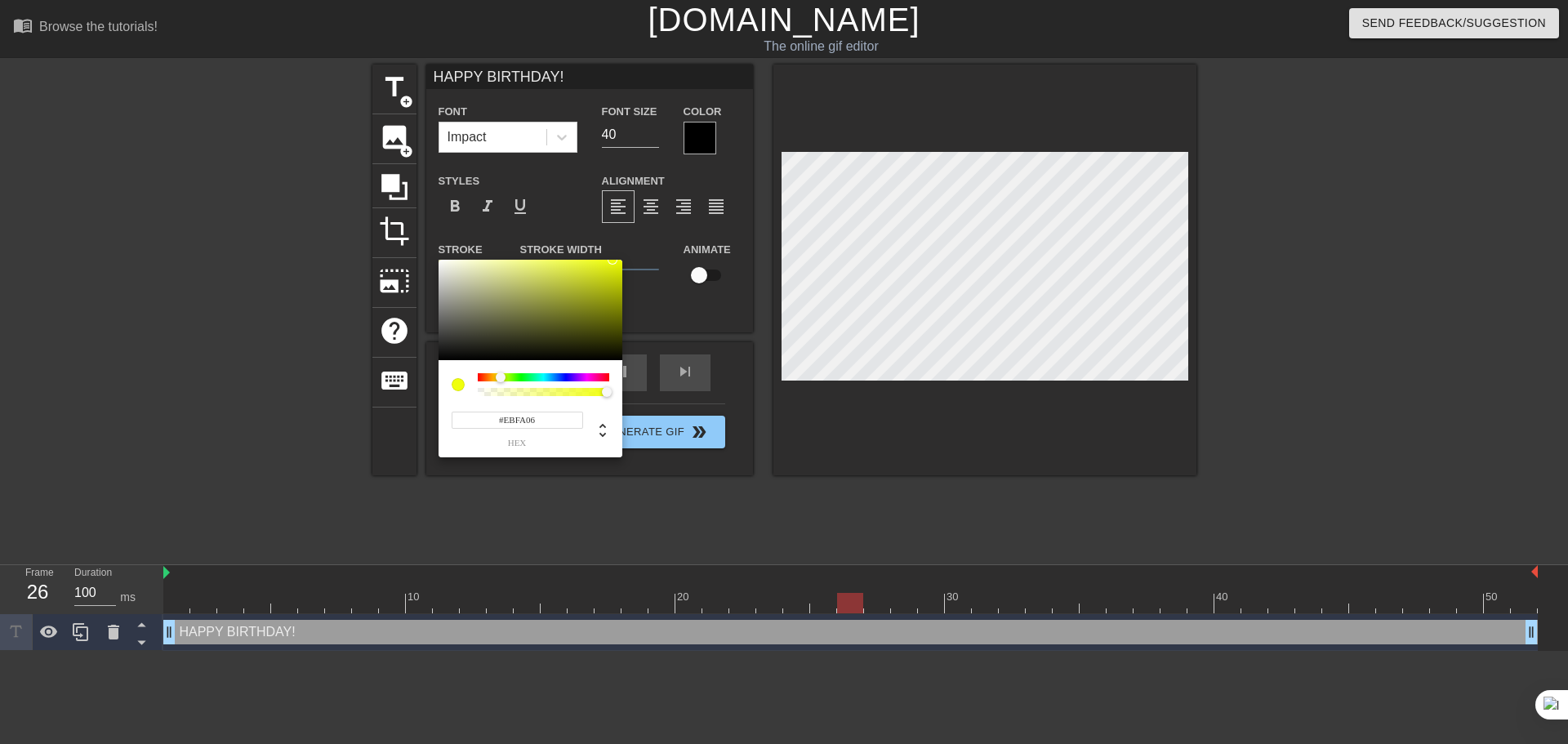
click at [617, 261] on div at bounding box center [617, 264] width 10 height 10
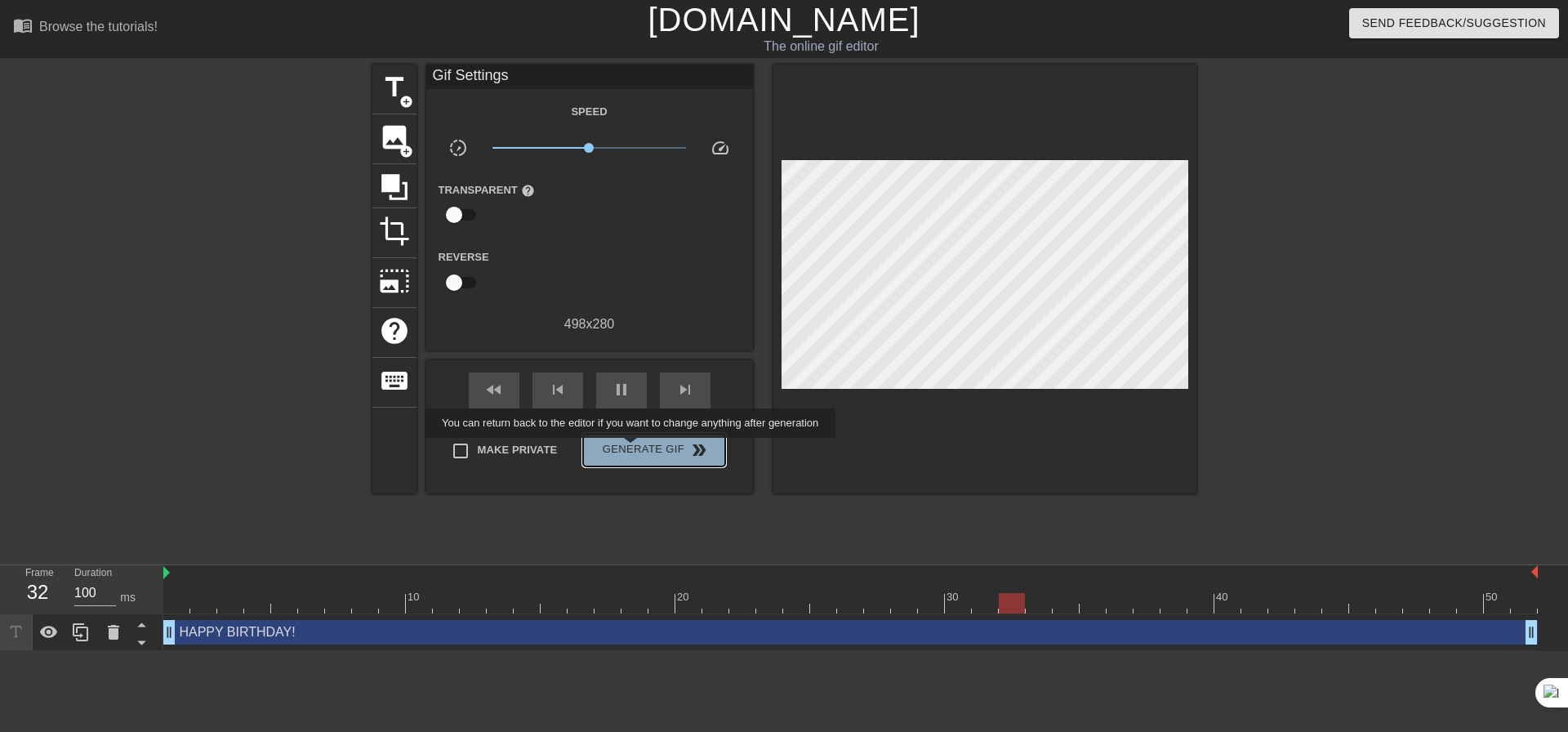
click at [632, 449] on span "Generate Gif double_arrow" at bounding box center [653, 450] width 128 height 19
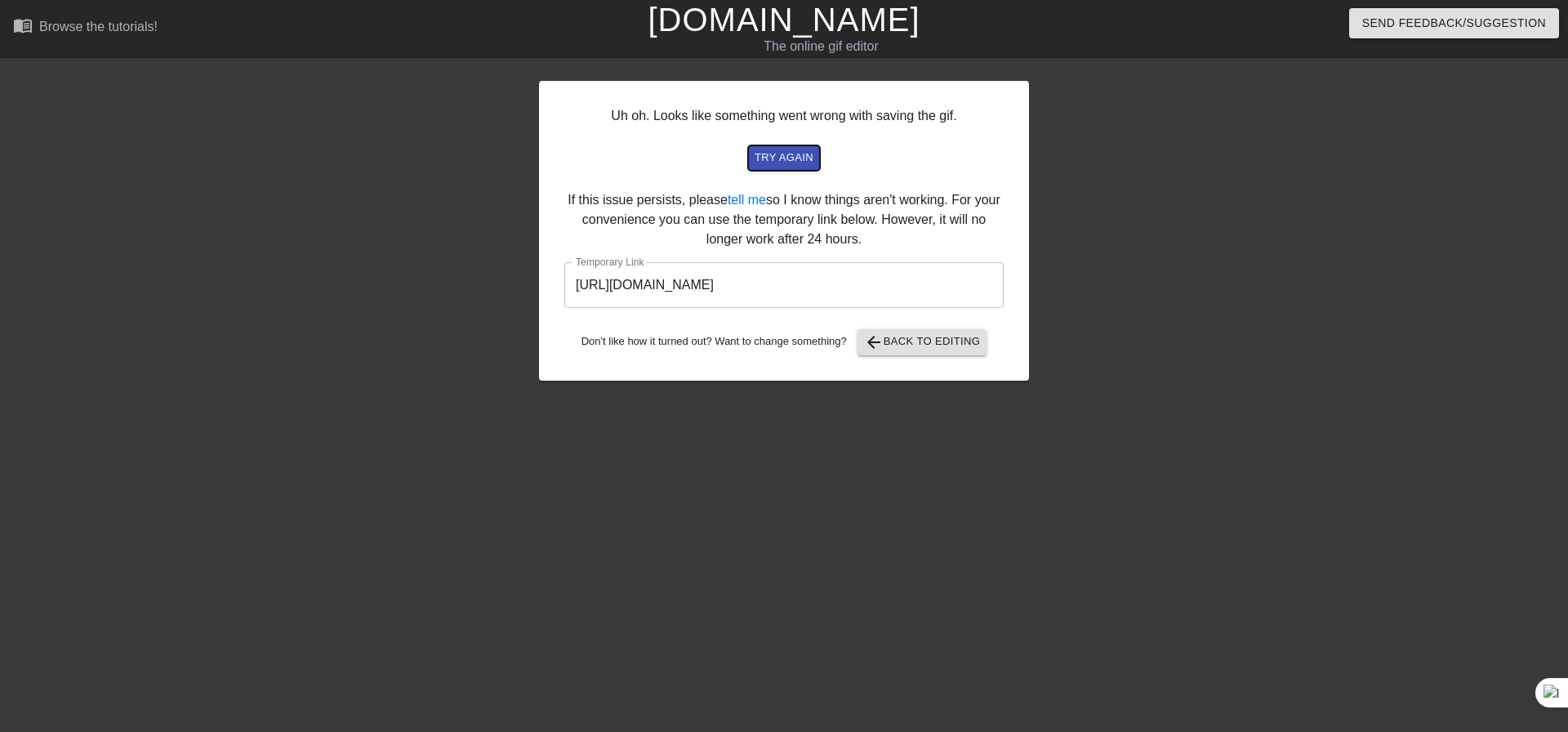
click at [792, 156] on span "try again" at bounding box center [784, 159] width 59 height 19
drag, startPoint x: 919, startPoint y: 289, endPoint x: 570, endPoint y: 284, distance: 349.0
click at [570, 284] on input "[URL][DOMAIN_NAME]" at bounding box center [784, 286] width 439 height 46
